Goal: Check status: Check status

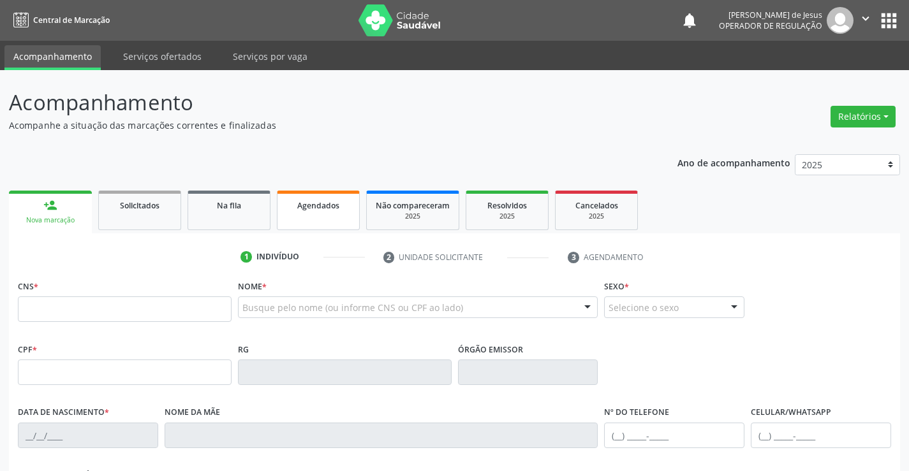
click at [332, 213] on link "Agendados" at bounding box center [318, 211] width 83 height 40
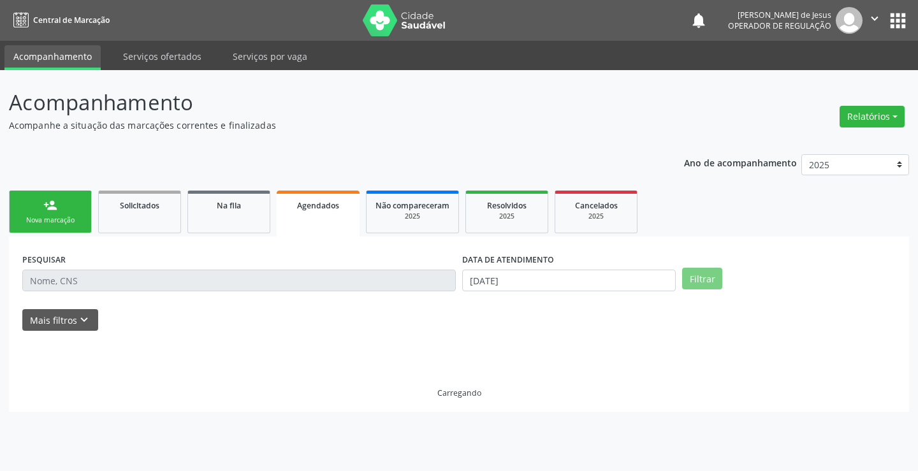
click at [332, 213] on link "Agendados" at bounding box center [318, 214] width 83 height 46
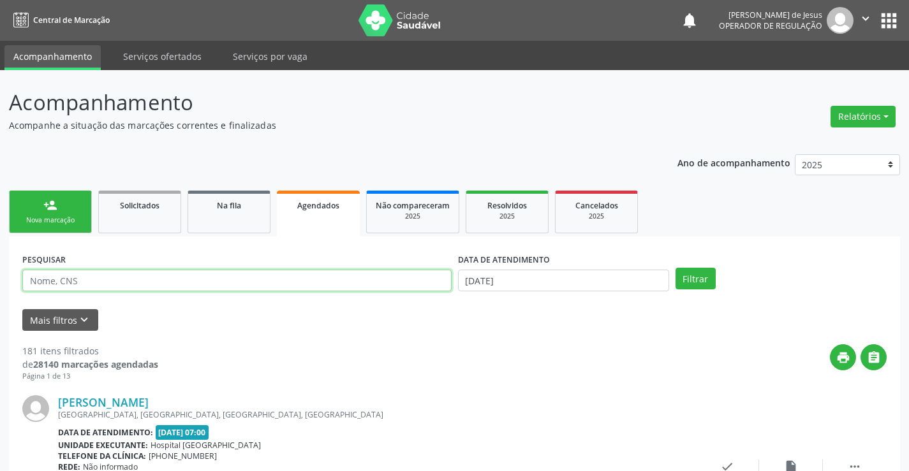
click at [380, 286] on input "text" at bounding box center [236, 281] width 429 height 22
click at [378, 286] on input "text" at bounding box center [236, 281] width 429 height 22
type input "700002524774303"
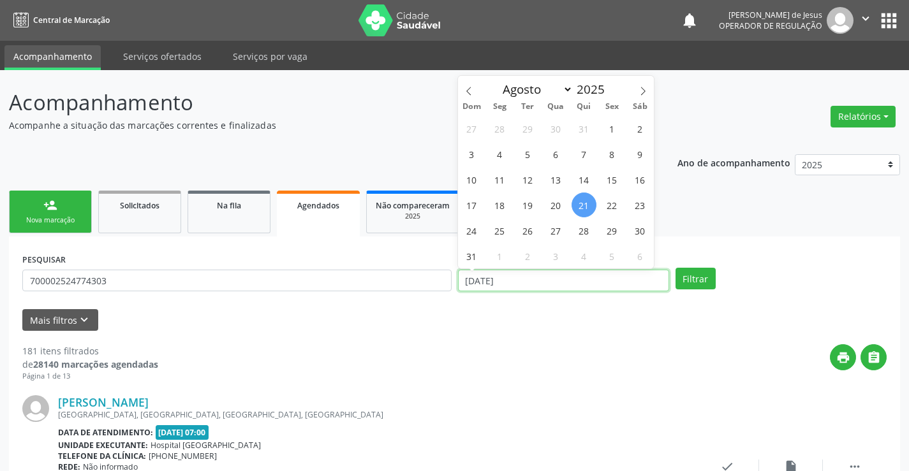
click at [486, 277] on input "[DATE]" at bounding box center [563, 281] width 211 height 22
click at [686, 272] on button "Filtrar" at bounding box center [695, 279] width 40 height 22
click at [555, 276] on input "text" at bounding box center [563, 281] width 211 height 22
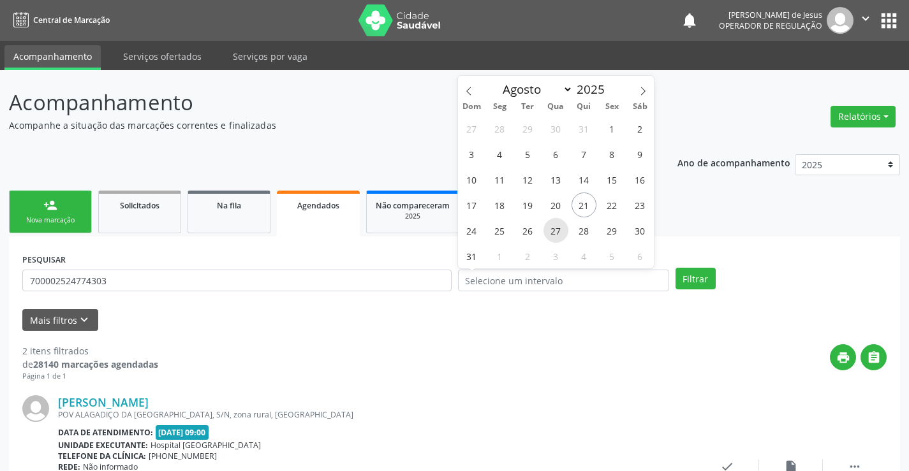
click at [557, 226] on span "27" at bounding box center [555, 230] width 25 height 25
type input "[DATE]"
click at [557, 226] on span "27" at bounding box center [555, 230] width 25 height 25
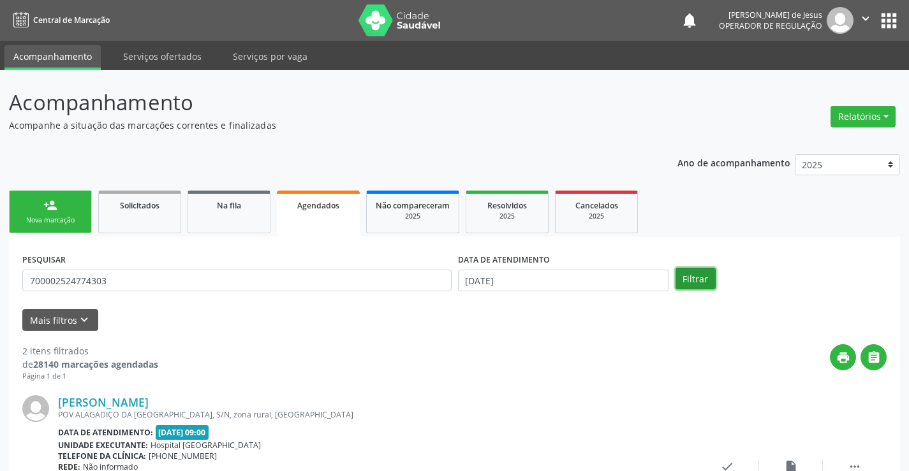
click at [693, 279] on button "Filtrar" at bounding box center [695, 279] width 40 height 22
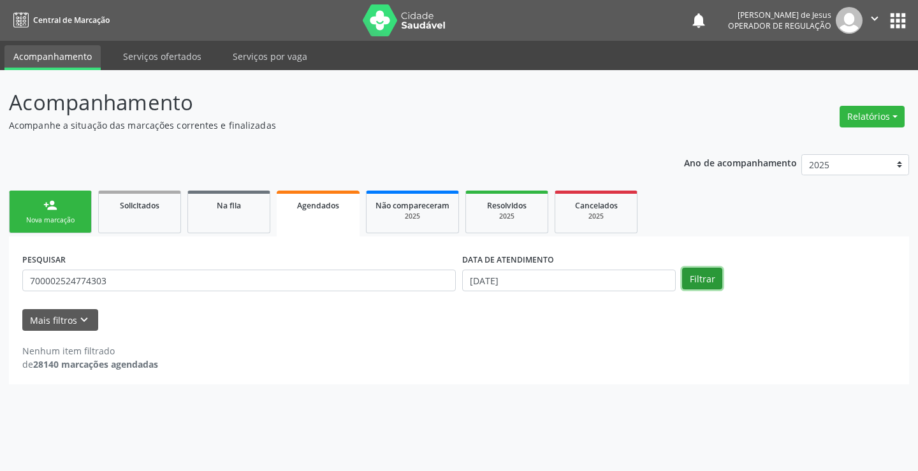
click at [693, 279] on button "Filtrar" at bounding box center [702, 279] width 40 height 22
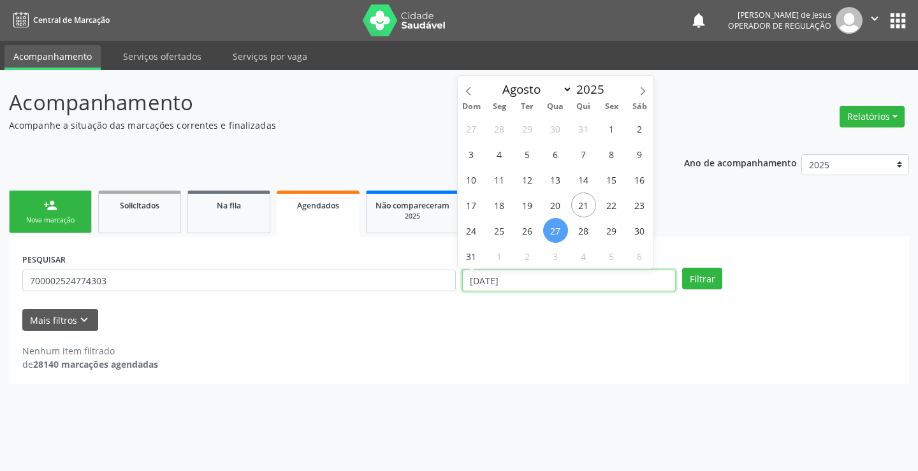
click at [561, 281] on input "[DATE]" at bounding box center [569, 281] width 214 height 22
click at [587, 203] on span "21" at bounding box center [583, 205] width 25 height 25
type input "[DATE]"
click at [587, 203] on span "21" at bounding box center [583, 205] width 25 height 25
select select "7"
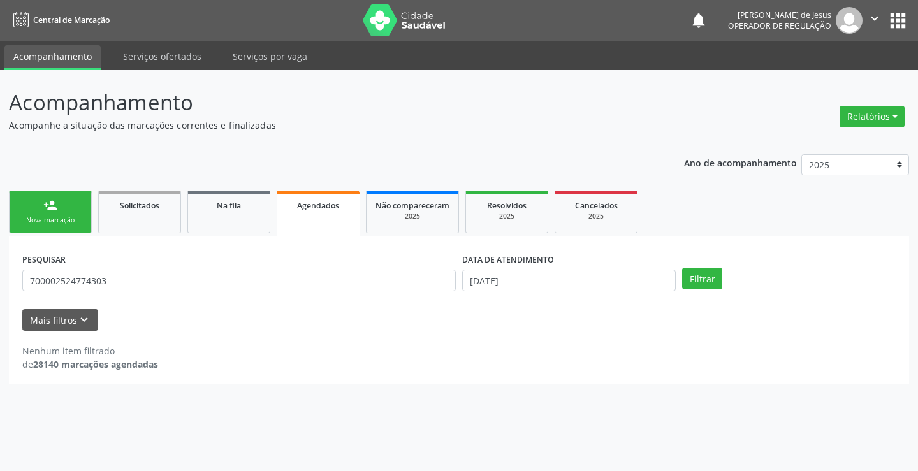
click at [566, 269] on div "DATA DE ATENDIMENTO" at bounding box center [569, 260] width 214 height 20
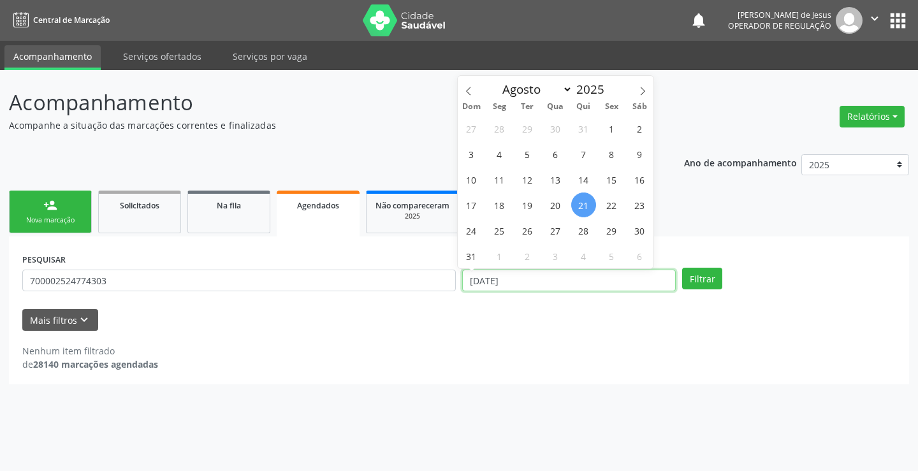
click at [568, 286] on input "[DATE]" at bounding box center [569, 281] width 214 height 22
click at [568, 285] on input "[DATE]" at bounding box center [569, 281] width 214 height 22
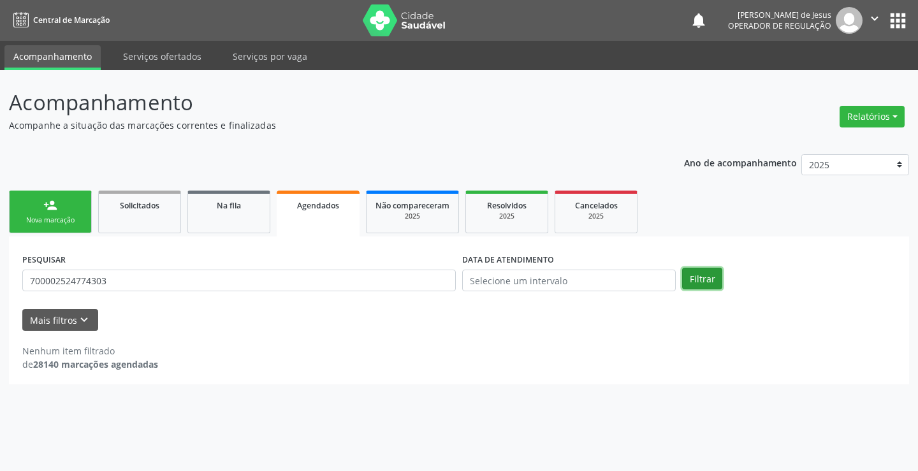
click at [699, 279] on button "Filtrar" at bounding box center [702, 279] width 40 height 22
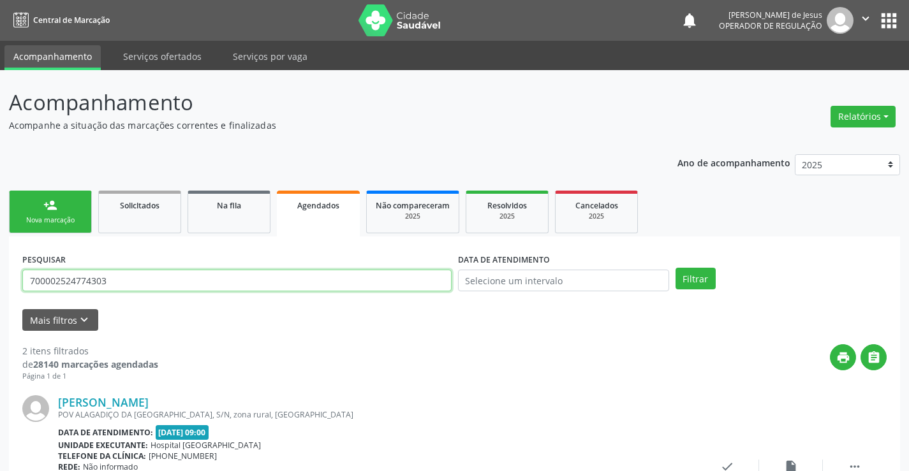
click at [173, 276] on input "700002524774303" at bounding box center [236, 281] width 429 height 22
type input "702802692054869"
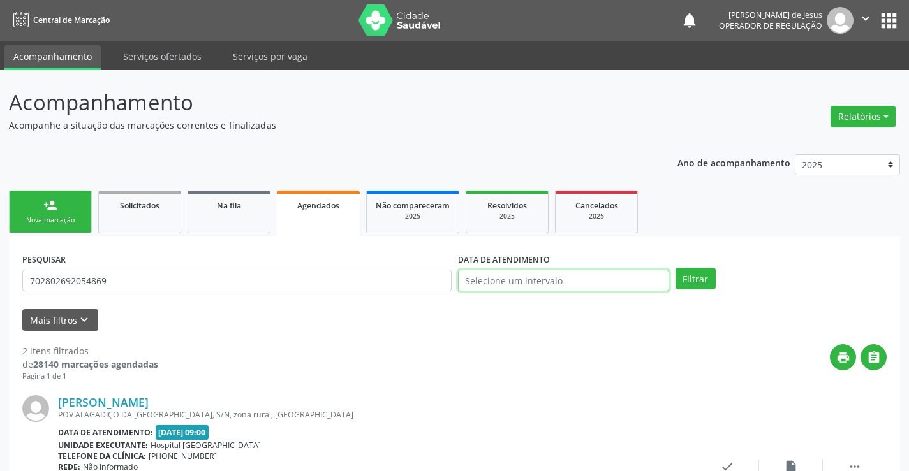
click at [536, 287] on input "text" at bounding box center [563, 281] width 211 height 22
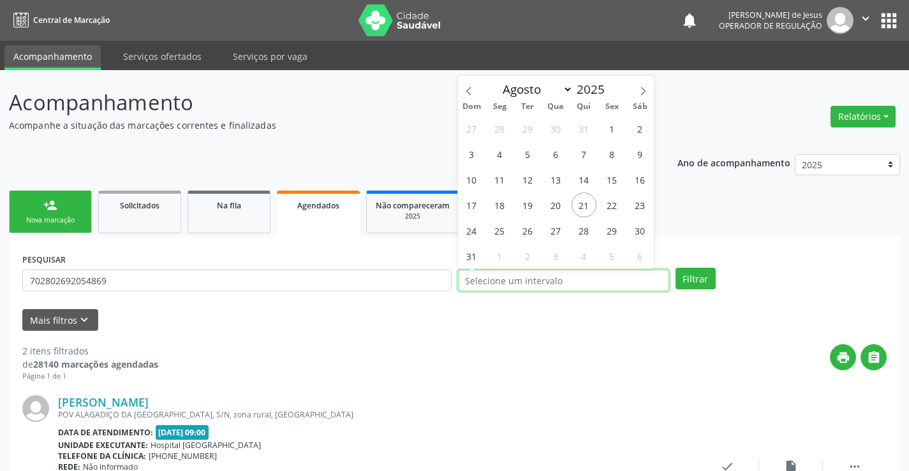
click at [550, 286] on input "text" at bounding box center [563, 281] width 211 height 22
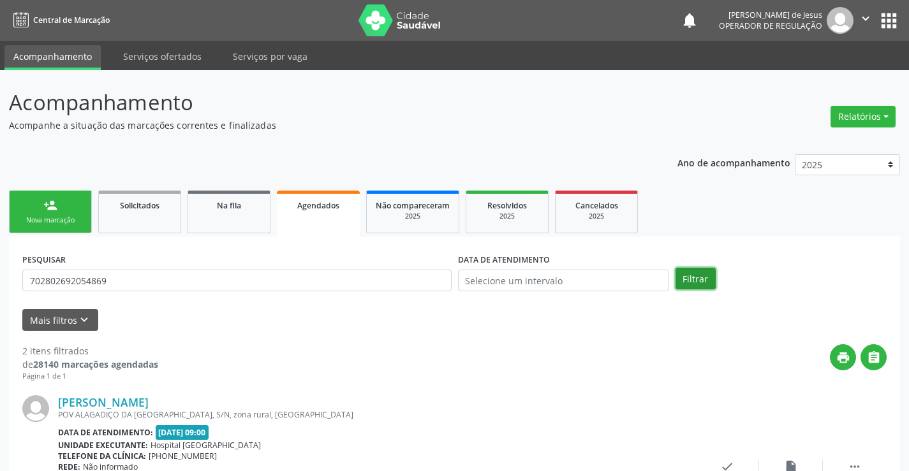
click at [701, 282] on button "Filtrar" at bounding box center [695, 279] width 40 height 22
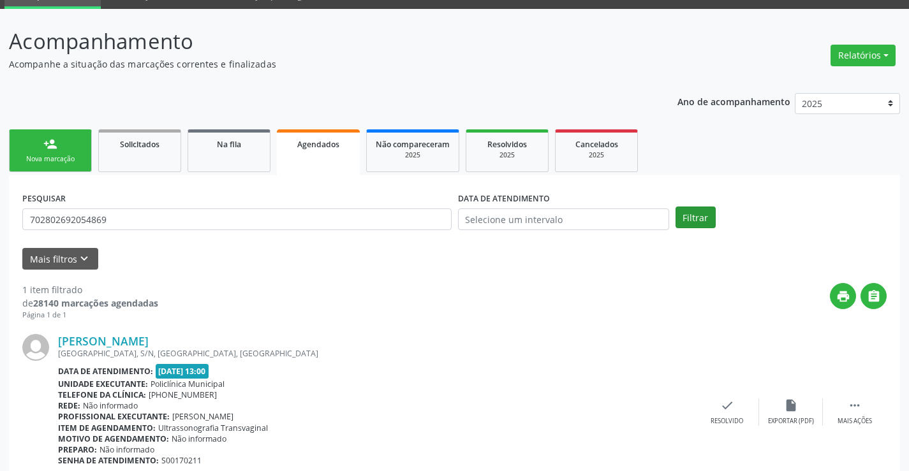
scroll to position [116, 0]
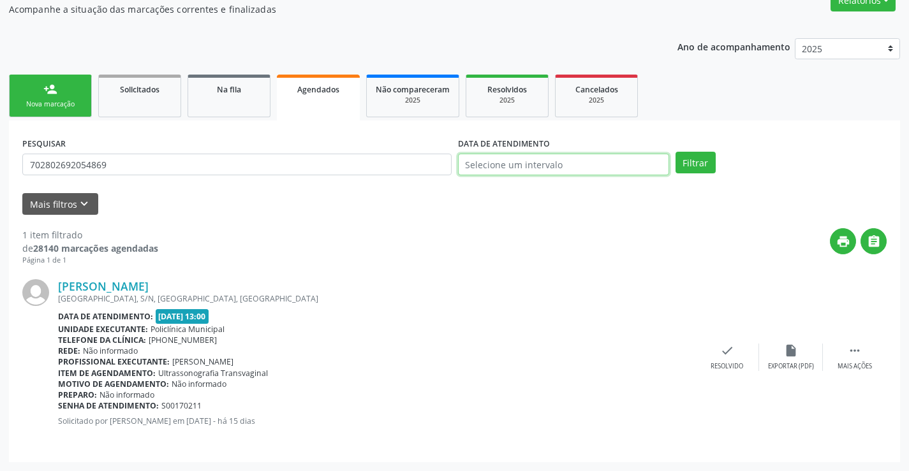
click at [604, 168] on input "text" at bounding box center [563, 165] width 211 height 22
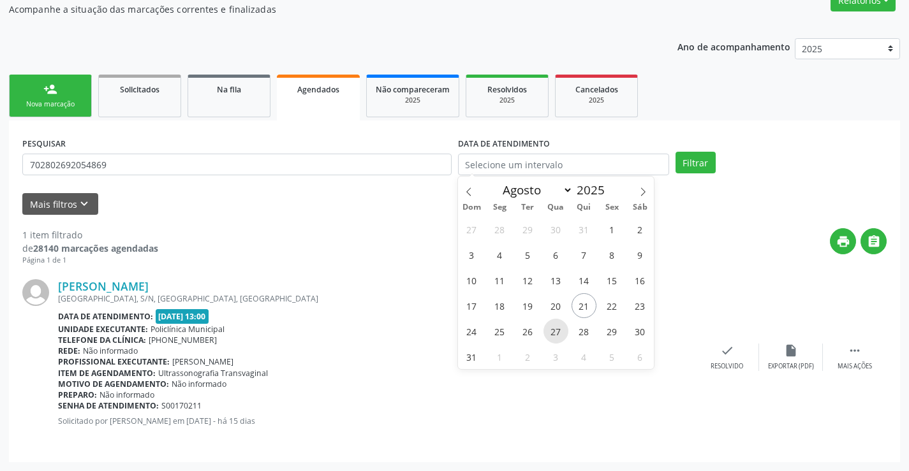
click at [557, 337] on span "27" at bounding box center [555, 331] width 25 height 25
type input "[DATE]"
click at [557, 337] on span "27" at bounding box center [555, 331] width 25 height 25
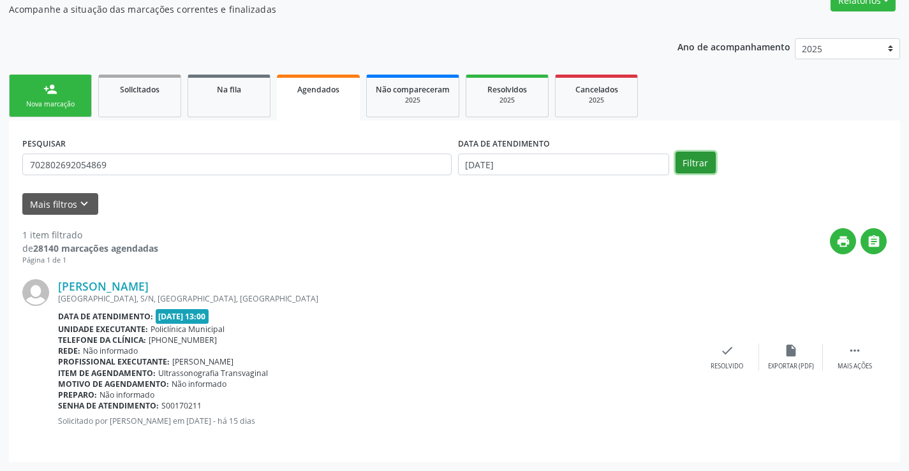
click at [695, 171] on button "Filtrar" at bounding box center [695, 163] width 40 height 22
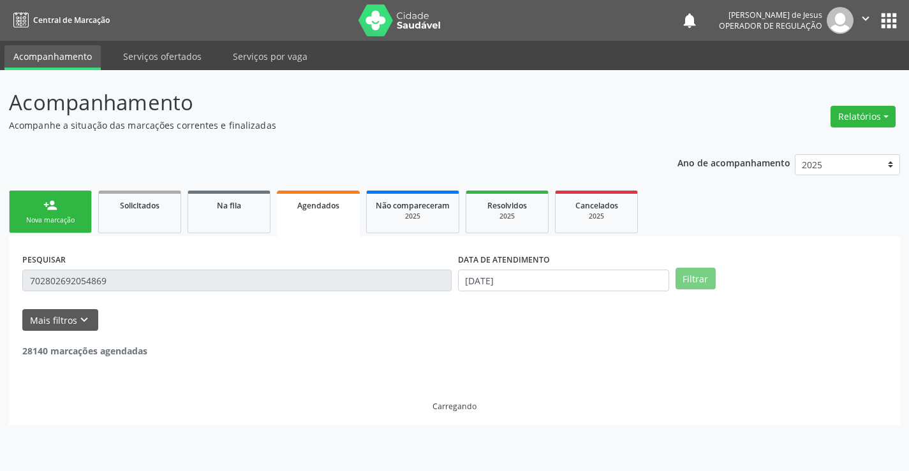
scroll to position [0, 0]
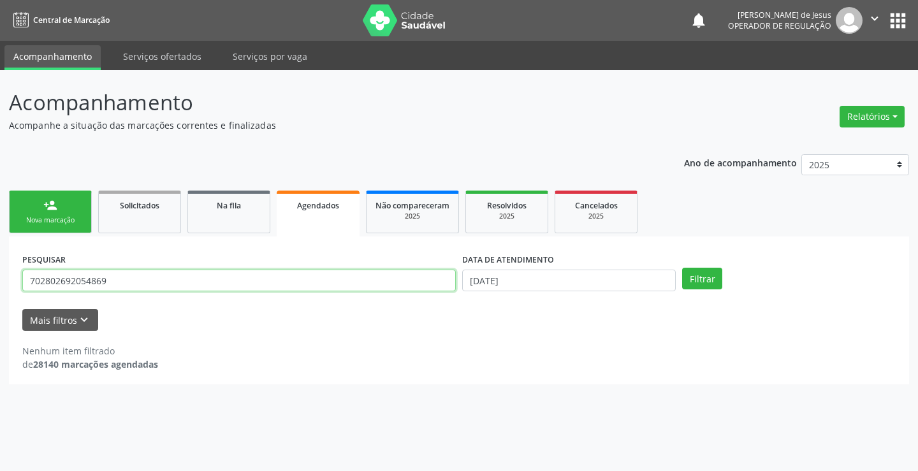
click at [108, 281] on input "702802692054869" at bounding box center [239, 281] width 434 height 22
drag, startPoint x: 108, startPoint y: 281, endPoint x: 115, endPoint y: 267, distance: 15.7
click at [110, 279] on input "702802692054869" at bounding box center [239, 281] width 434 height 22
type input "708108638950240"
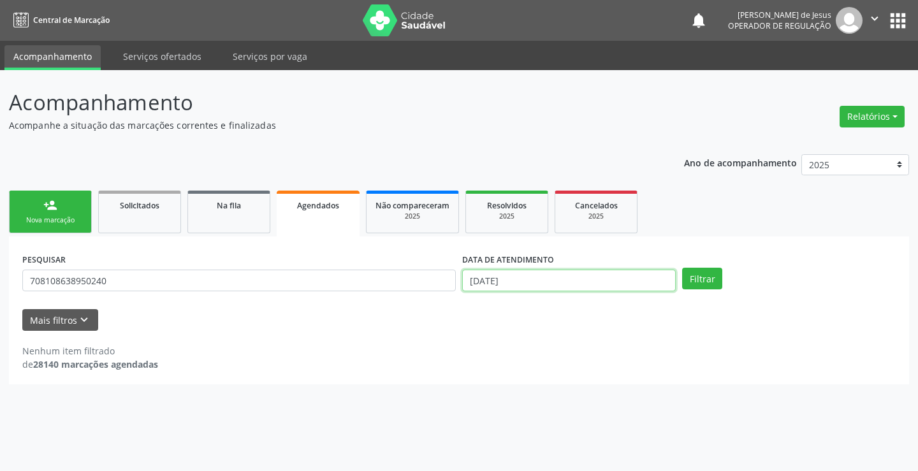
click at [620, 284] on input "[DATE]" at bounding box center [569, 281] width 214 height 22
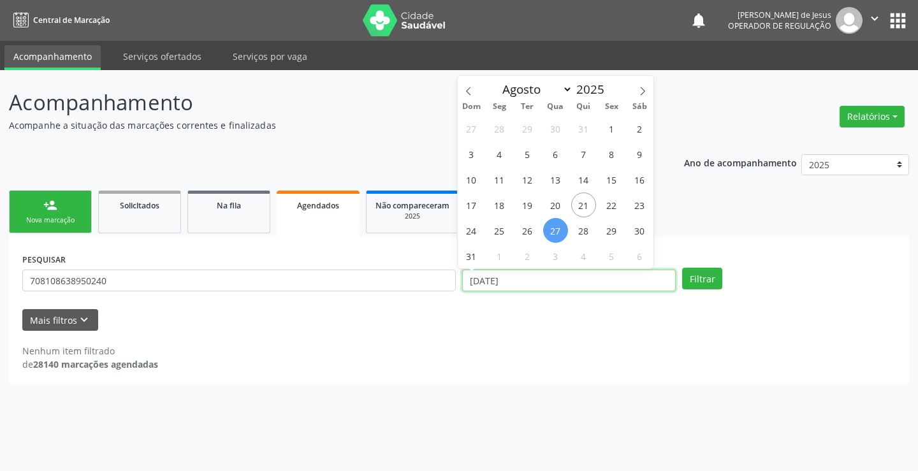
click at [620, 284] on input "[DATE]" at bounding box center [569, 281] width 214 height 22
click at [614, 282] on input "[DATE]" at bounding box center [569, 281] width 214 height 22
click at [614, 281] on input "[DATE]" at bounding box center [569, 281] width 214 height 22
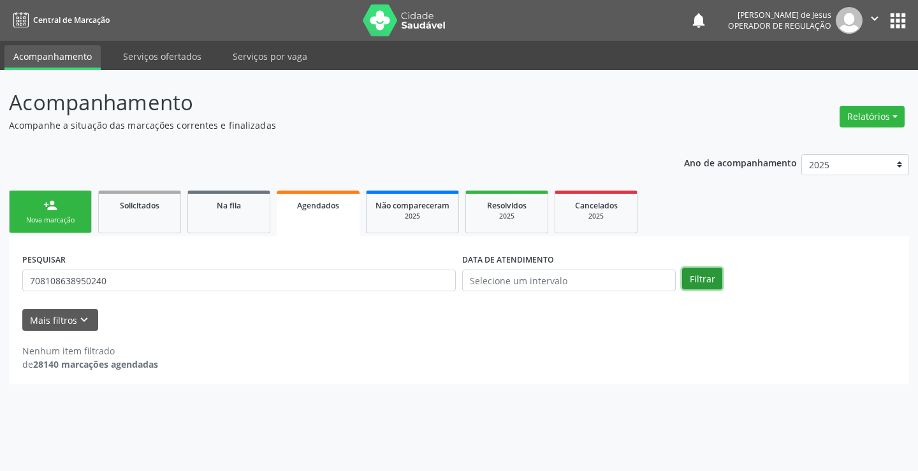
click at [703, 277] on button "Filtrar" at bounding box center [702, 279] width 40 height 22
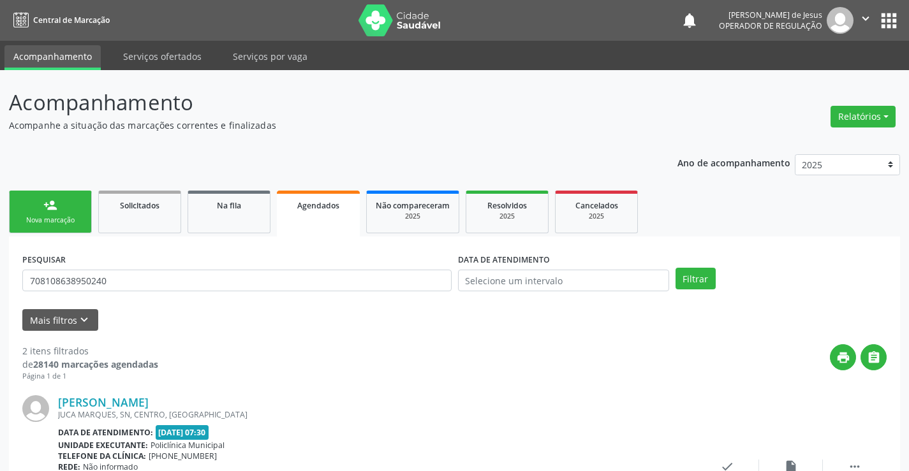
click at [866, 17] on icon "" at bounding box center [865, 18] width 14 height 14
click at [814, 80] on link "Sair" at bounding box center [833, 78] width 88 height 18
